Goal: Transaction & Acquisition: Purchase product/service

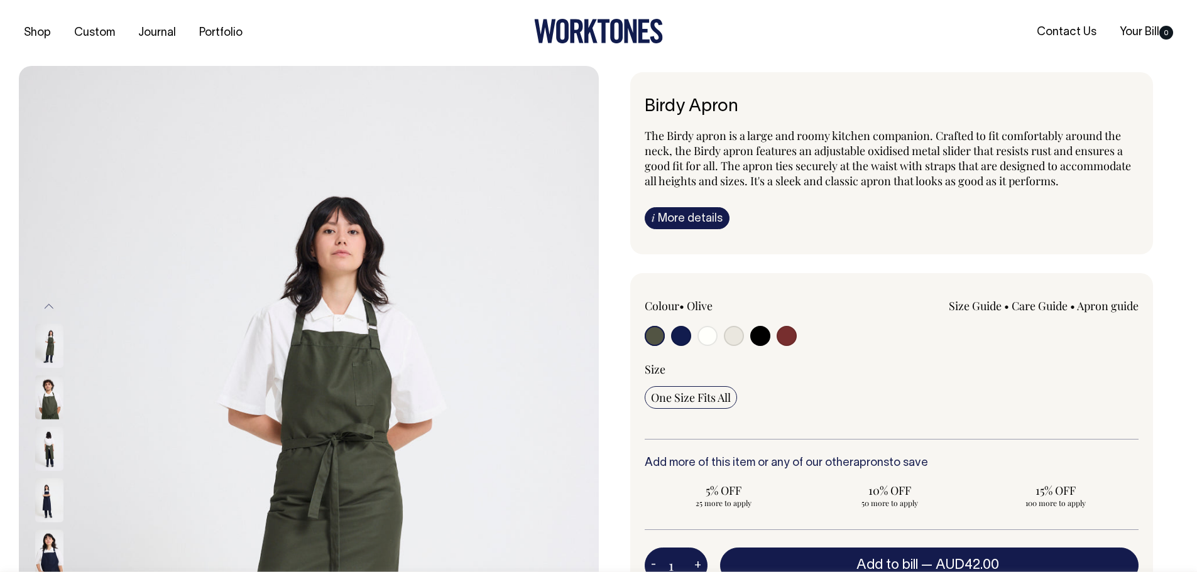
click at [791, 332] on input "radio" at bounding box center [786, 336] width 20 height 20
radio input "true"
select select "Burgundy"
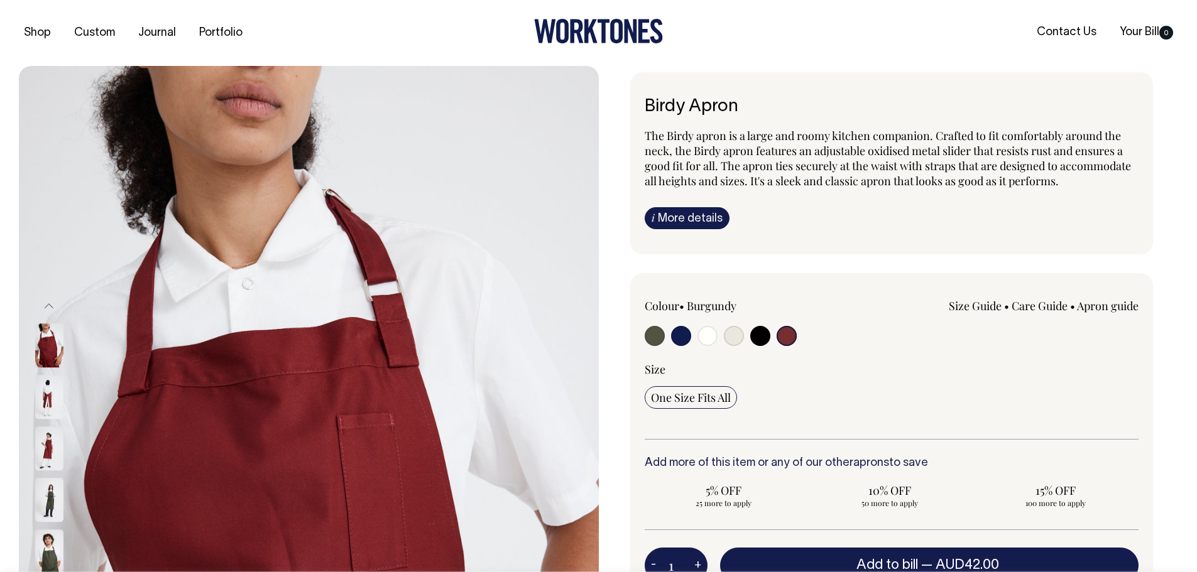
click at [764, 337] on input "radio" at bounding box center [760, 336] width 20 height 20
radio input "true"
select select "Black"
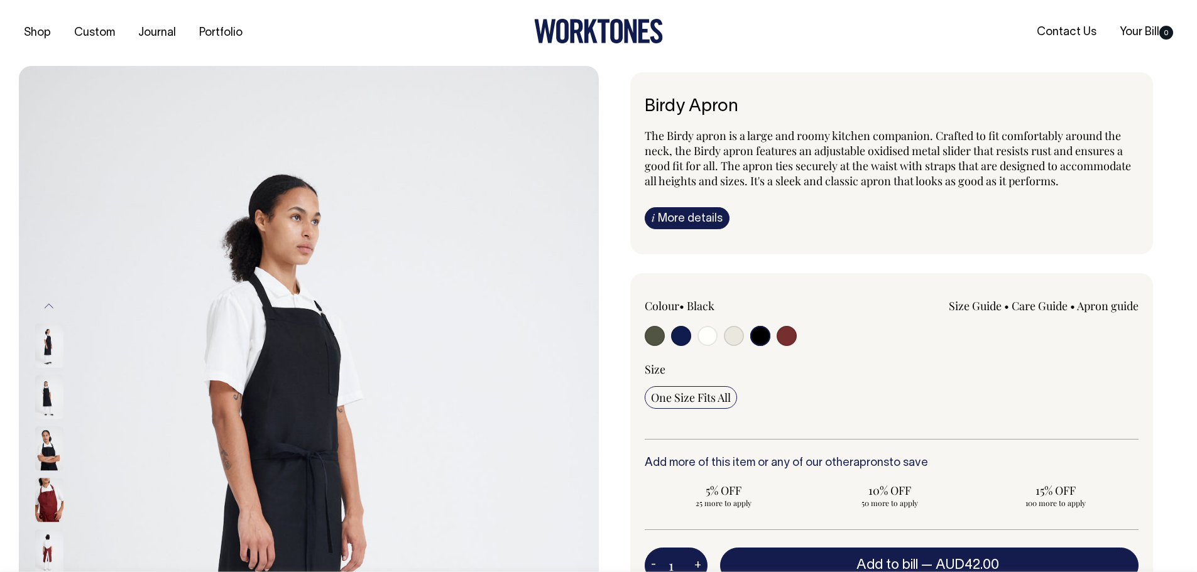
click at [729, 339] on input "radio" at bounding box center [734, 336] width 20 height 20
radio input "true"
select select "Natural"
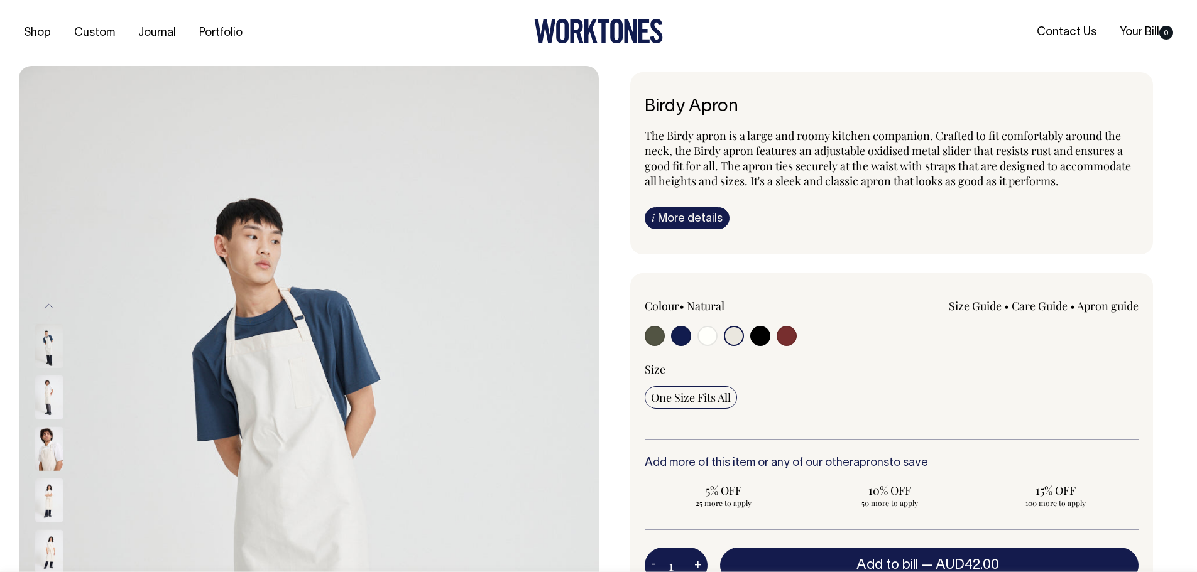
click at [711, 335] on input "radio" at bounding box center [707, 336] width 20 height 20
radio input "true"
select select "Off-White"
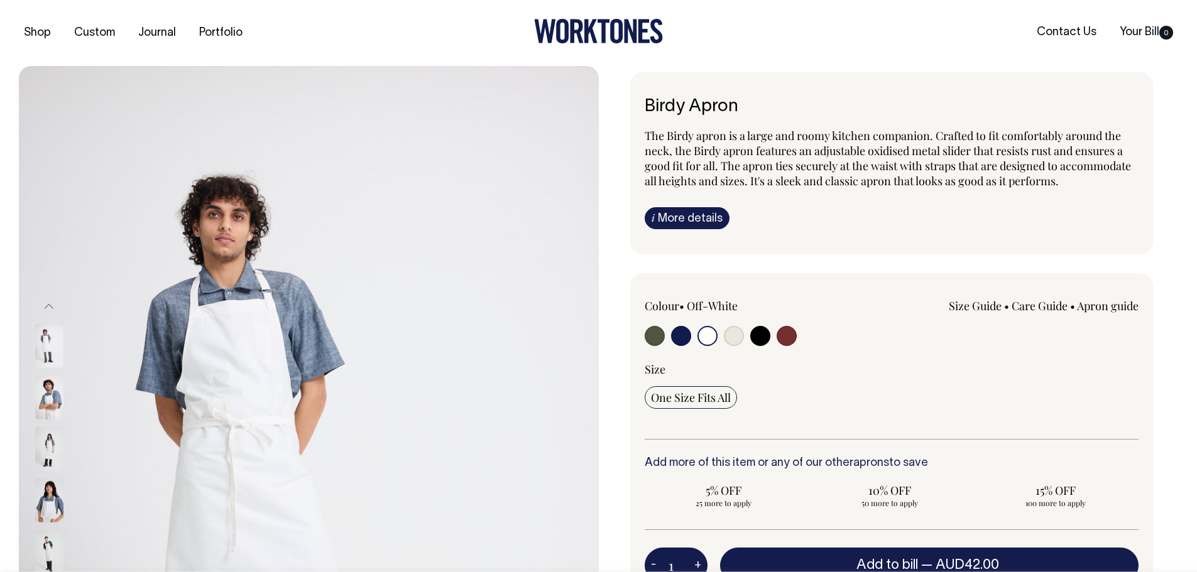
click at [686, 335] on input "radio" at bounding box center [681, 336] width 20 height 20
radio input "true"
select select "Dark Navy"
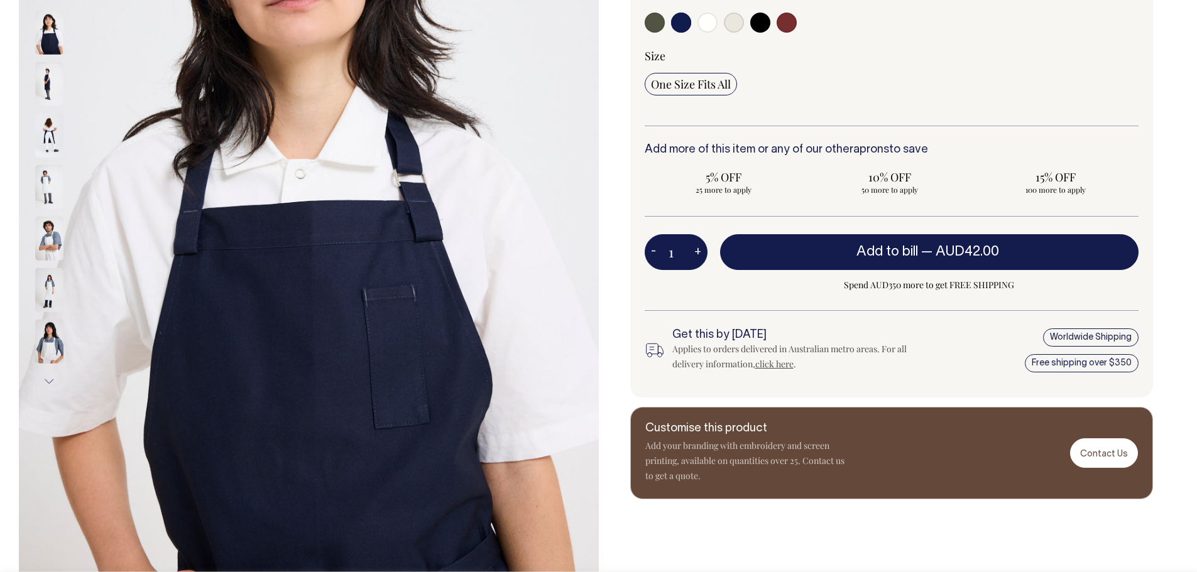
scroll to position [314, 0]
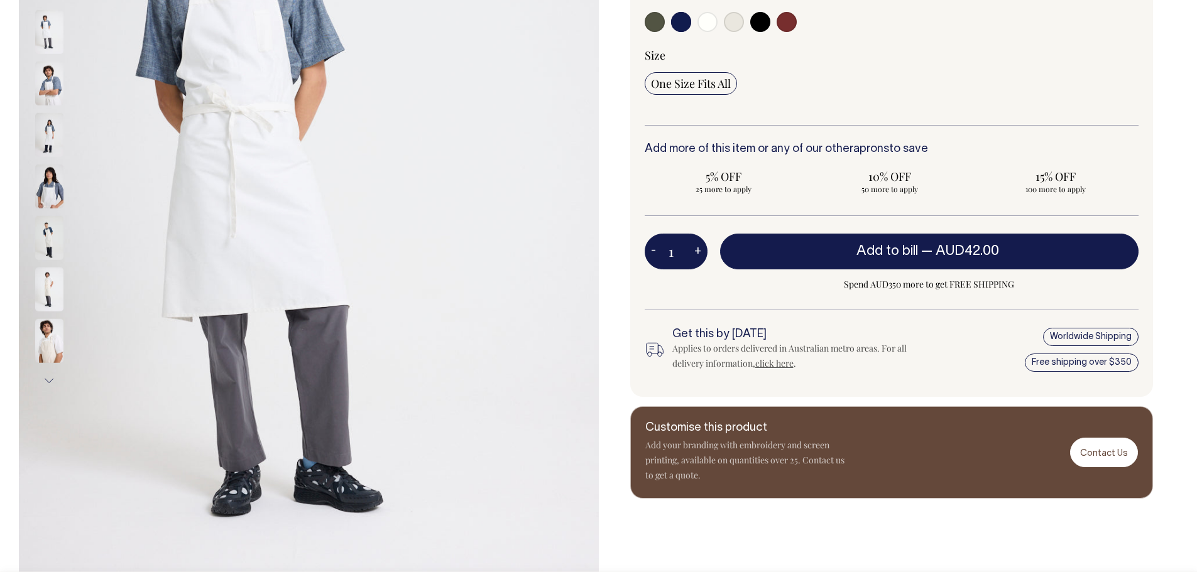
click at [660, 21] on input "radio" at bounding box center [655, 22] width 20 height 20
radio input "true"
select select "Olive"
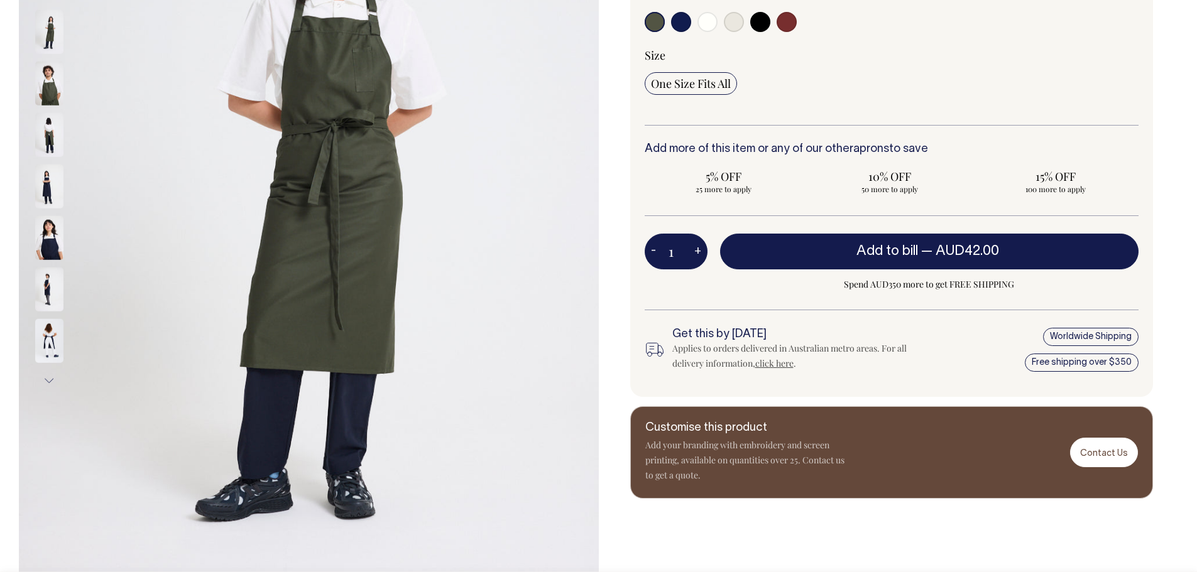
click at [896, 57] on div "Size" at bounding box center [892, 55] width 494 height 15
